Goal: Task Accomplishment & Management: Manage account settings

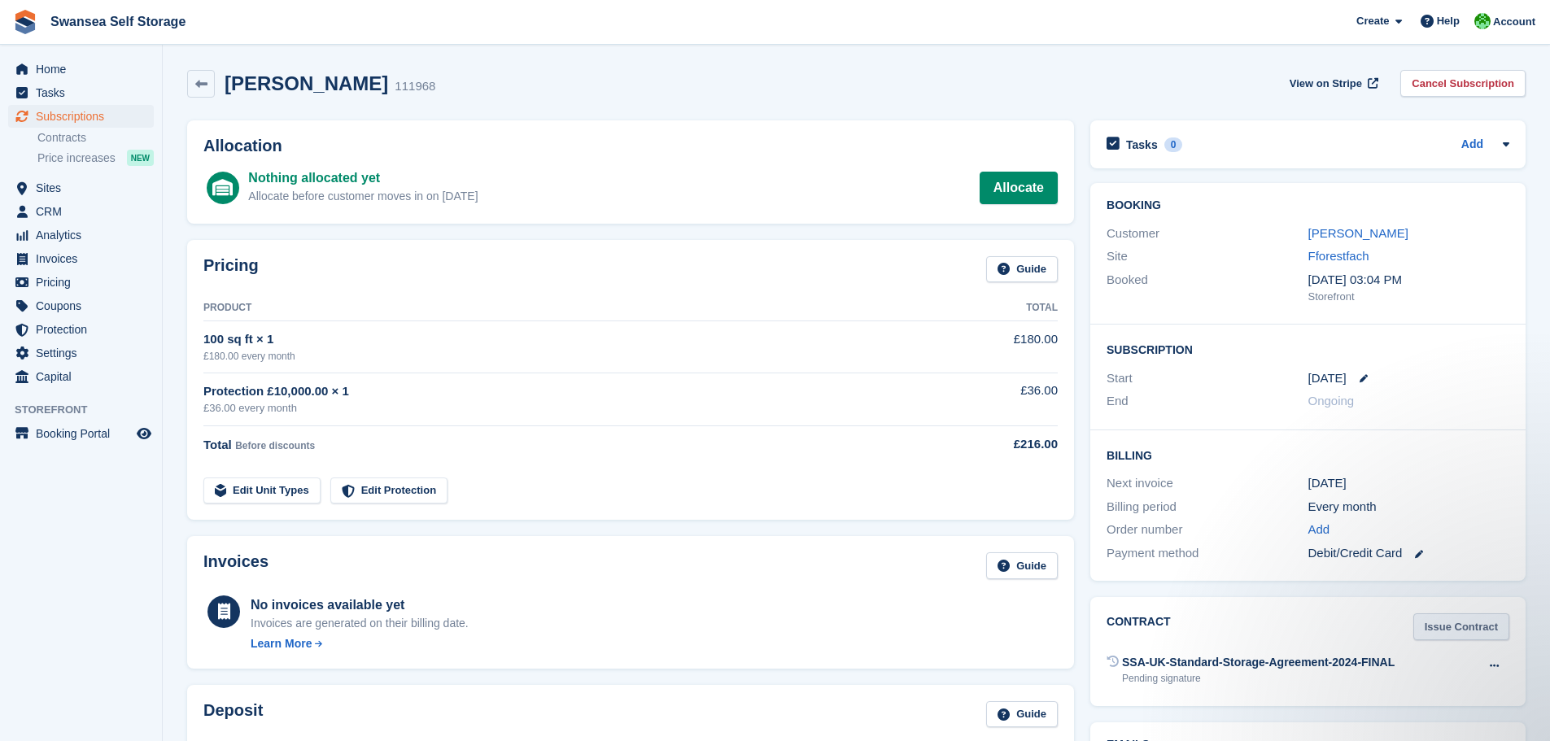
click at [1475, 626] on link "Issue Contract" at bounding box center [1461, 626] width 96 height 27
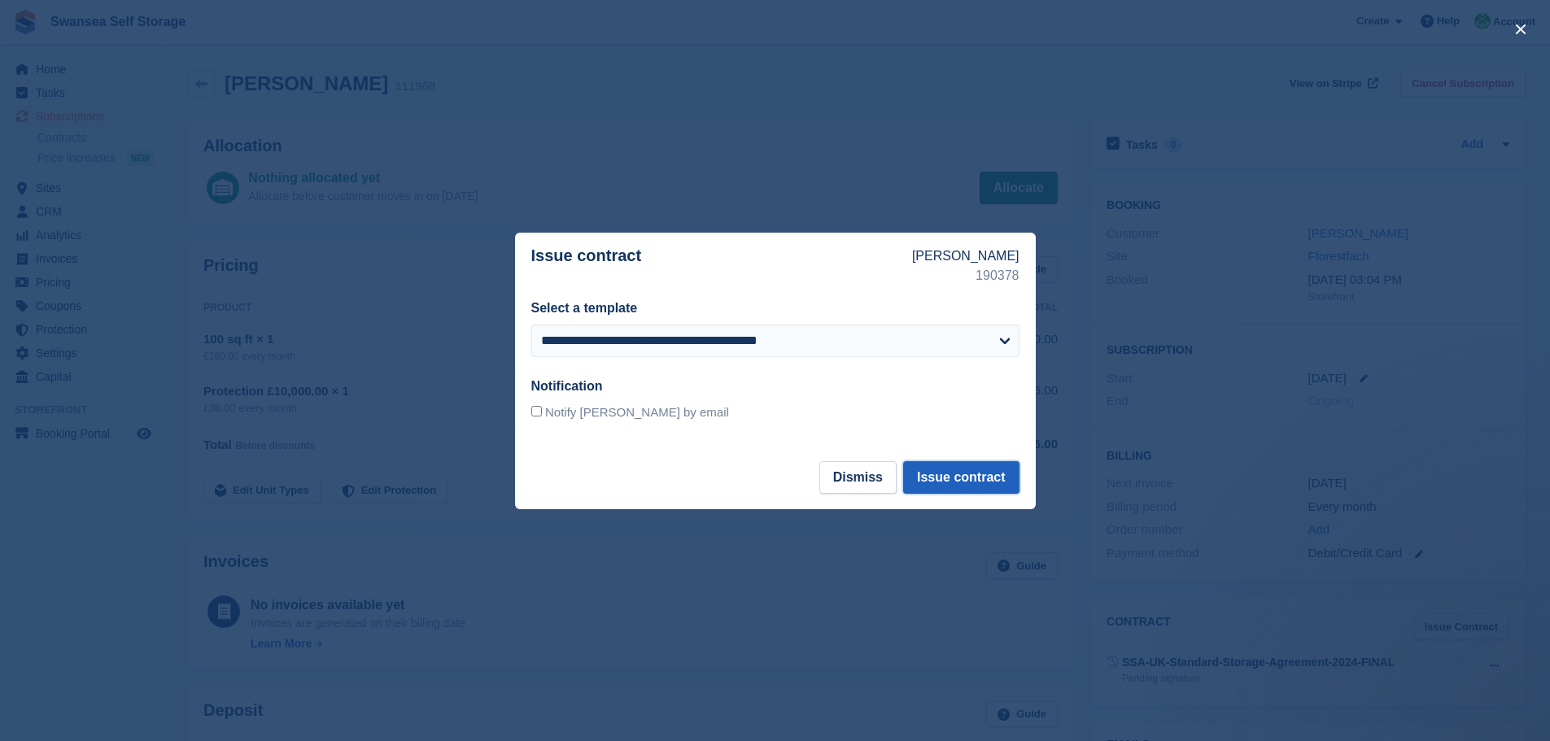
click at [964, 462] on button "Issue contract" at bounding box center [961, 477] width 116 height 33
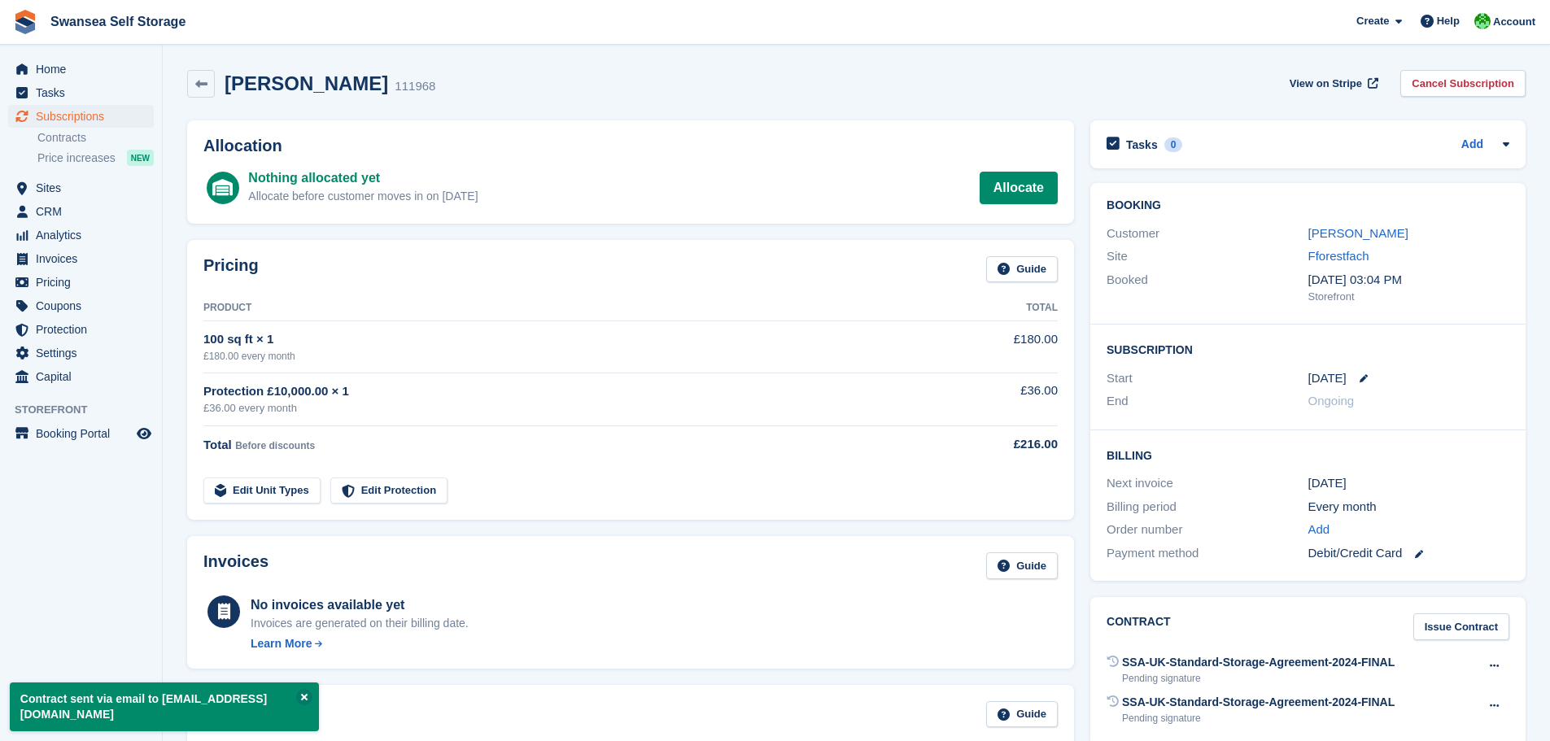
click at [183, 85] on div "Eleanor Glew 111968 View on Stripe Cancel Subscription" at bounding box center [856, 87] width 1354 height 50
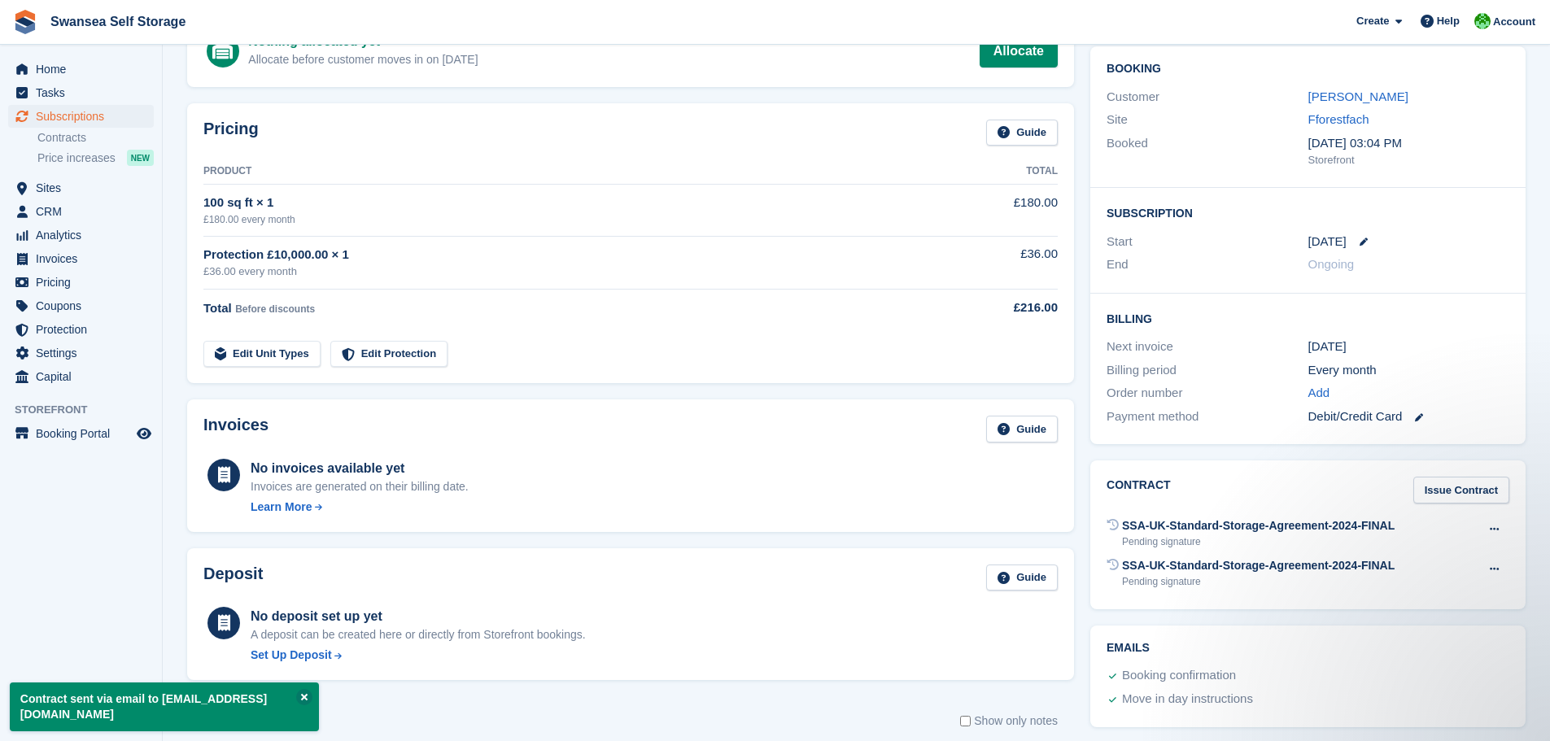
scroll to position [163, 0]
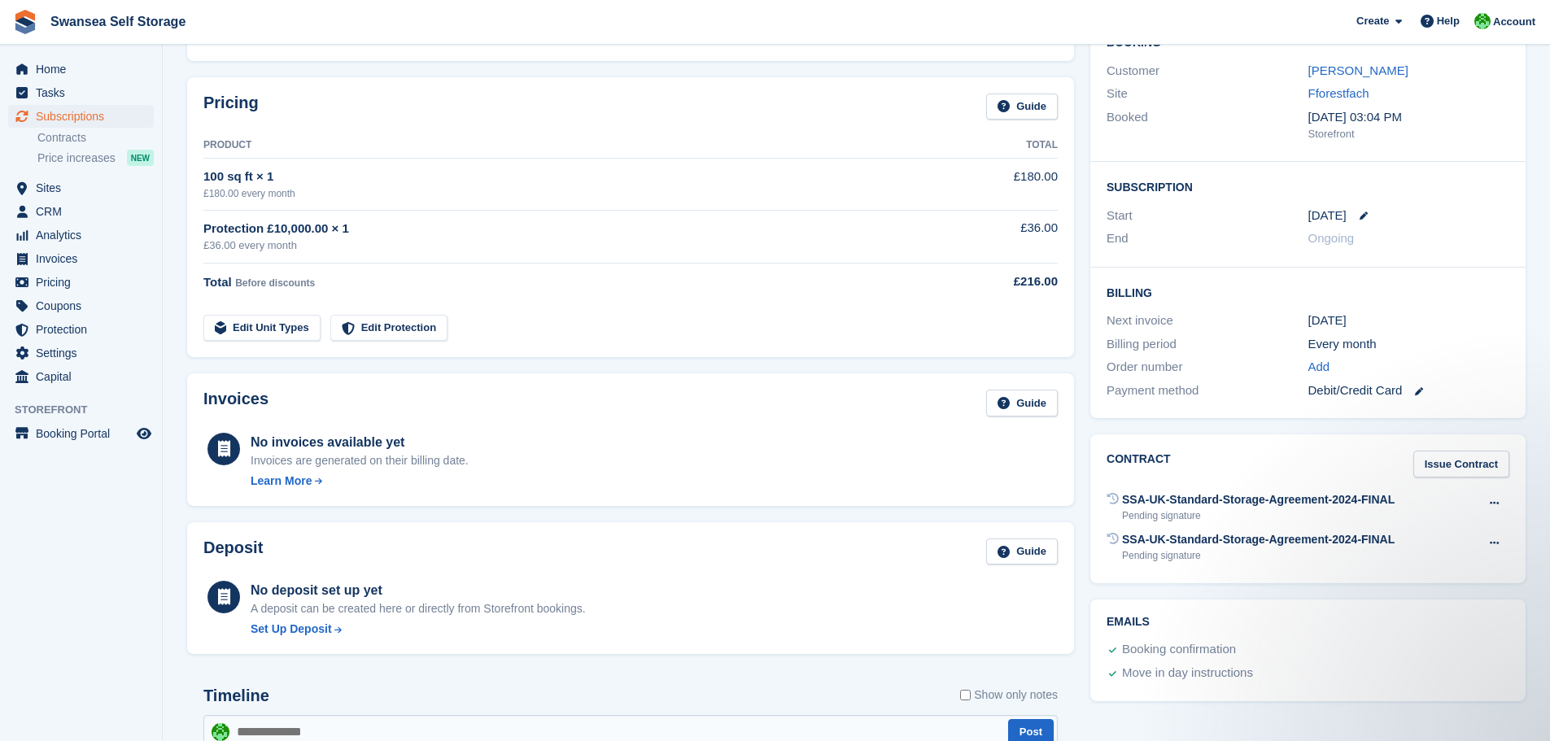
click at [300, 698] on div "Timeline Show only notes" at bounding box center [630, 701] width 854 height 28
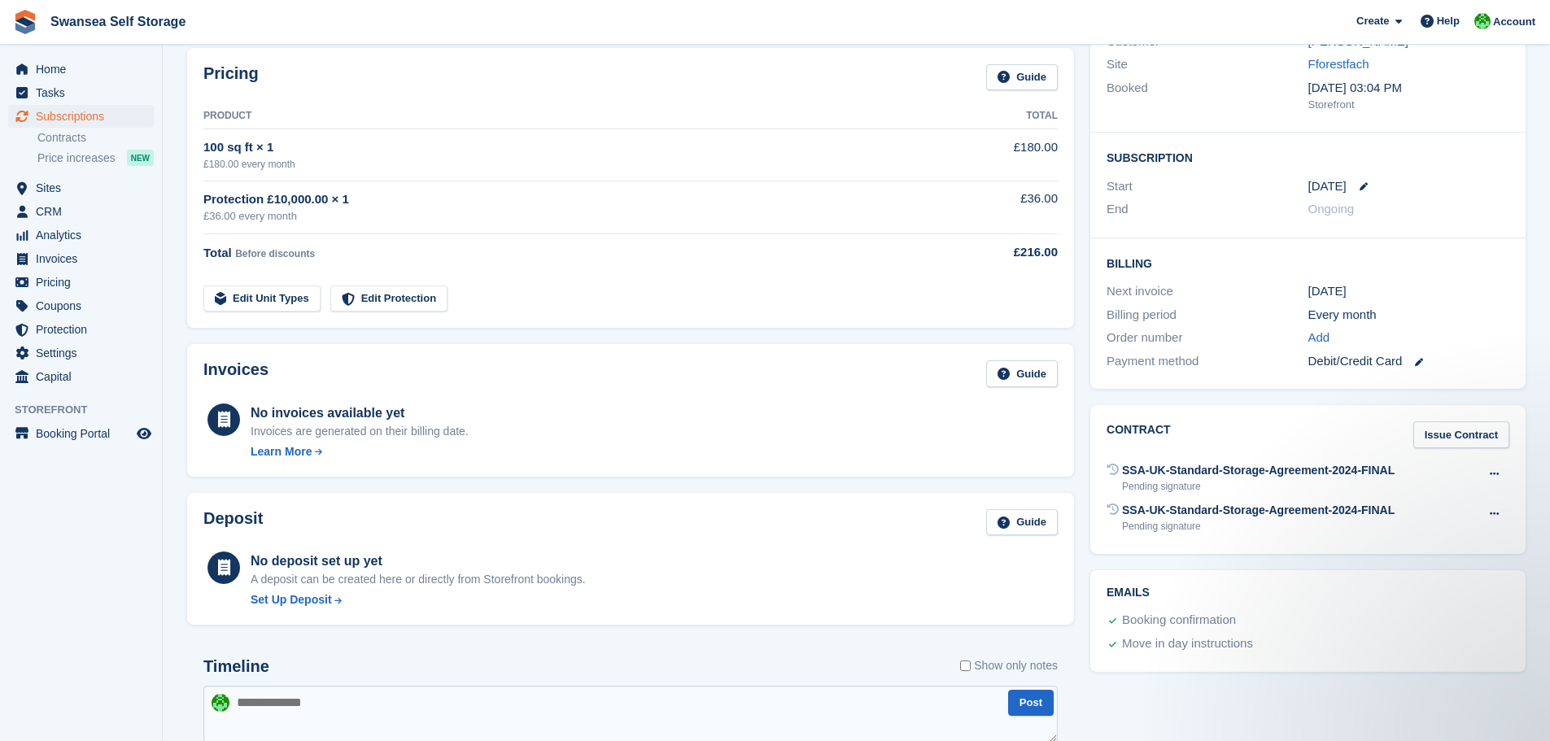
scroll to position [0, 0]
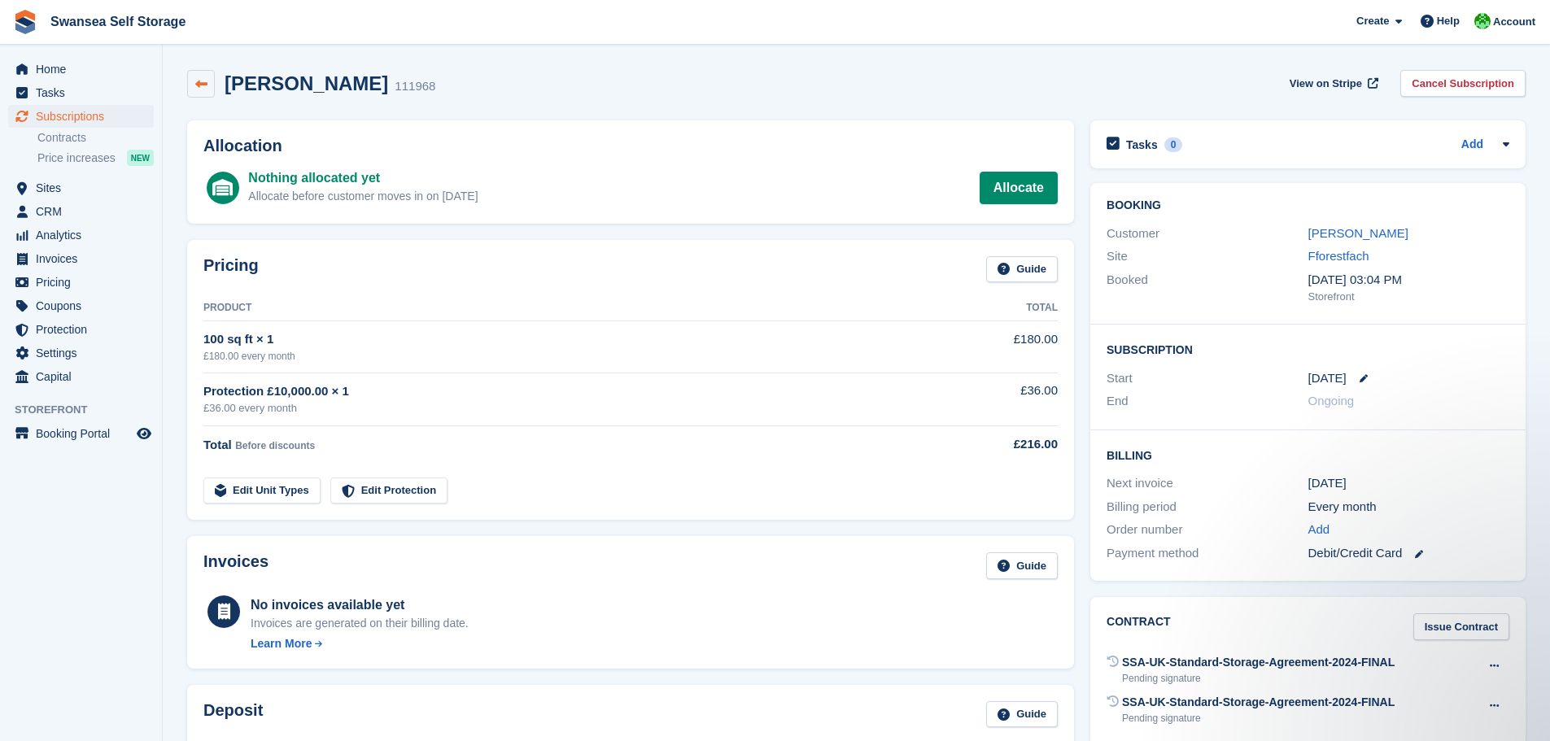
click at [192, 83] on link at bounding box center [201, 84] width 28 height 28
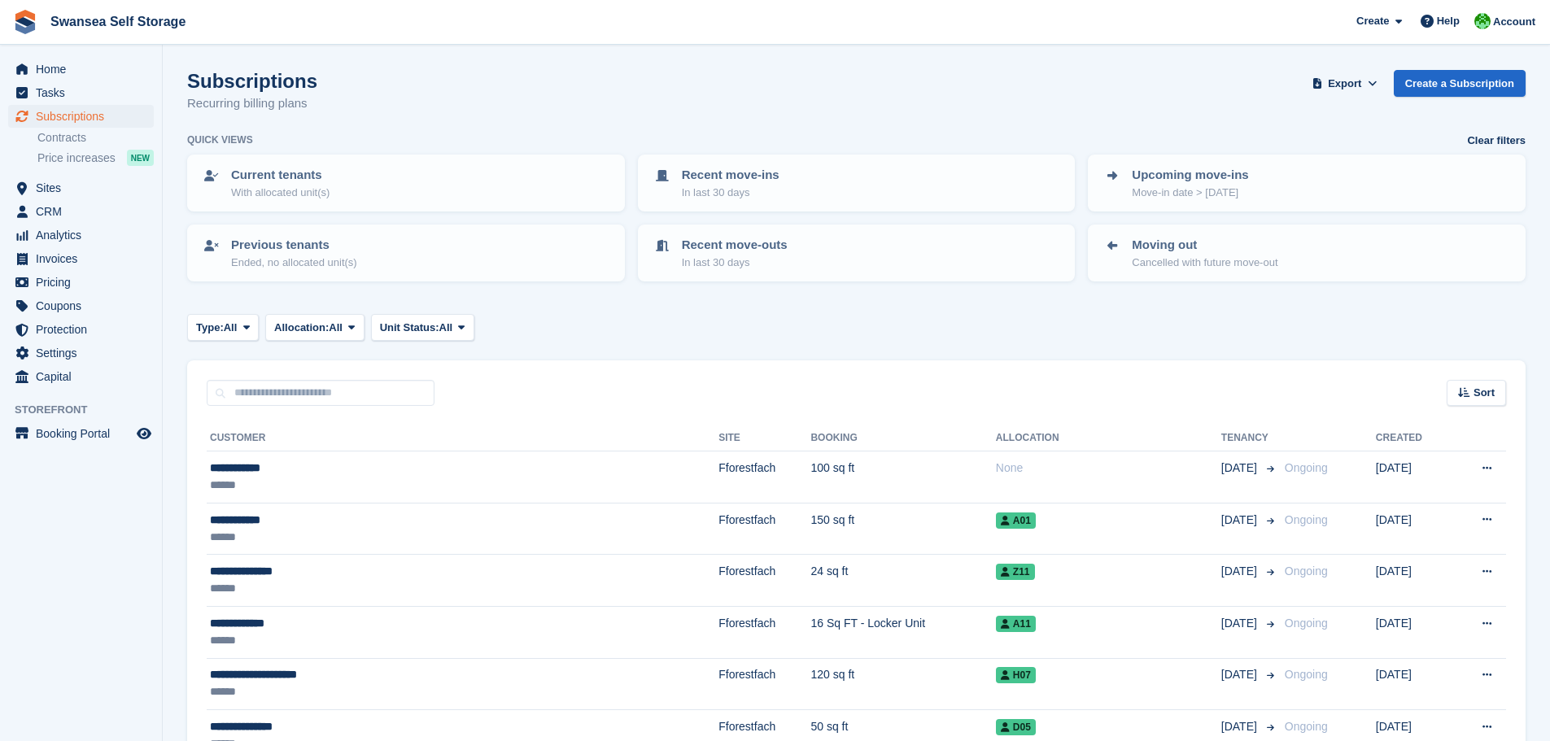
click at [683, 337] on div "Type: All All Upcoming Previous Active Ending Allocation: All All Allocated Una…" at bounding box center [856, 327] width 1338 height 27
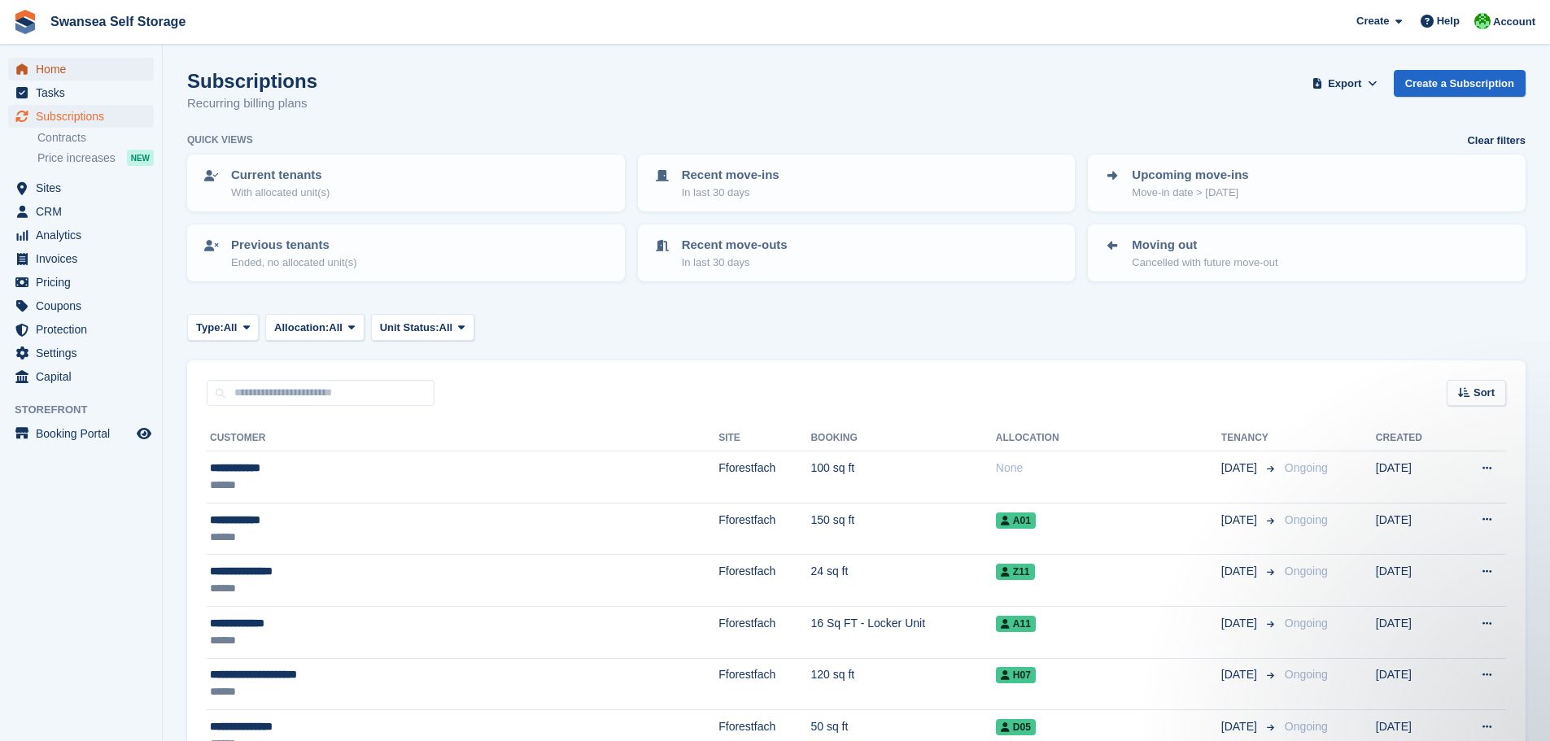
click at [27, 72] on icon "menu" at bounding box center [21, 68] width 11 height 11
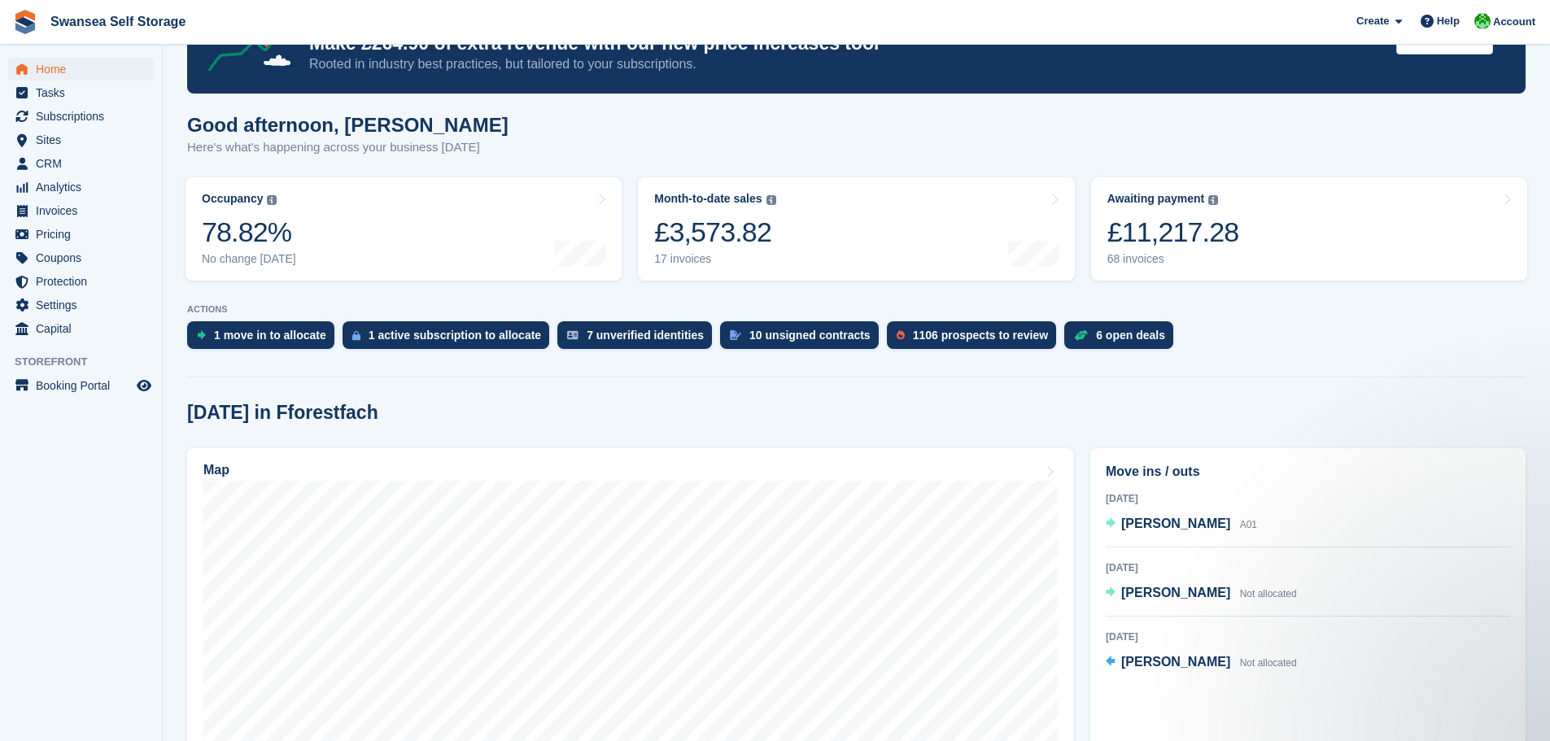
click at [673, 409] on div "[DATE] in Fforestfach" at bounding box center [856, 413] width 1338 height 22
